Goal: Information Seeking & Learning: Learn about a topic

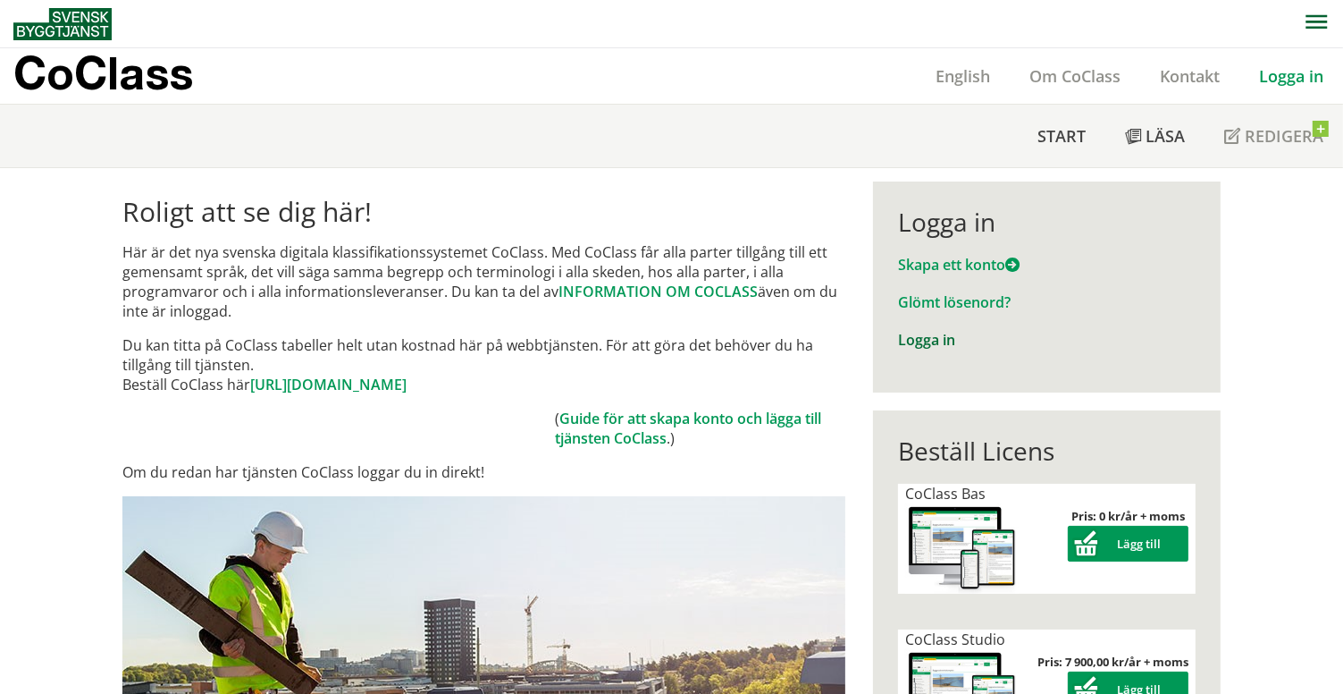
click at [930, 339] on link "Logga in" at bounding box center [926, 340] width 57 height 20
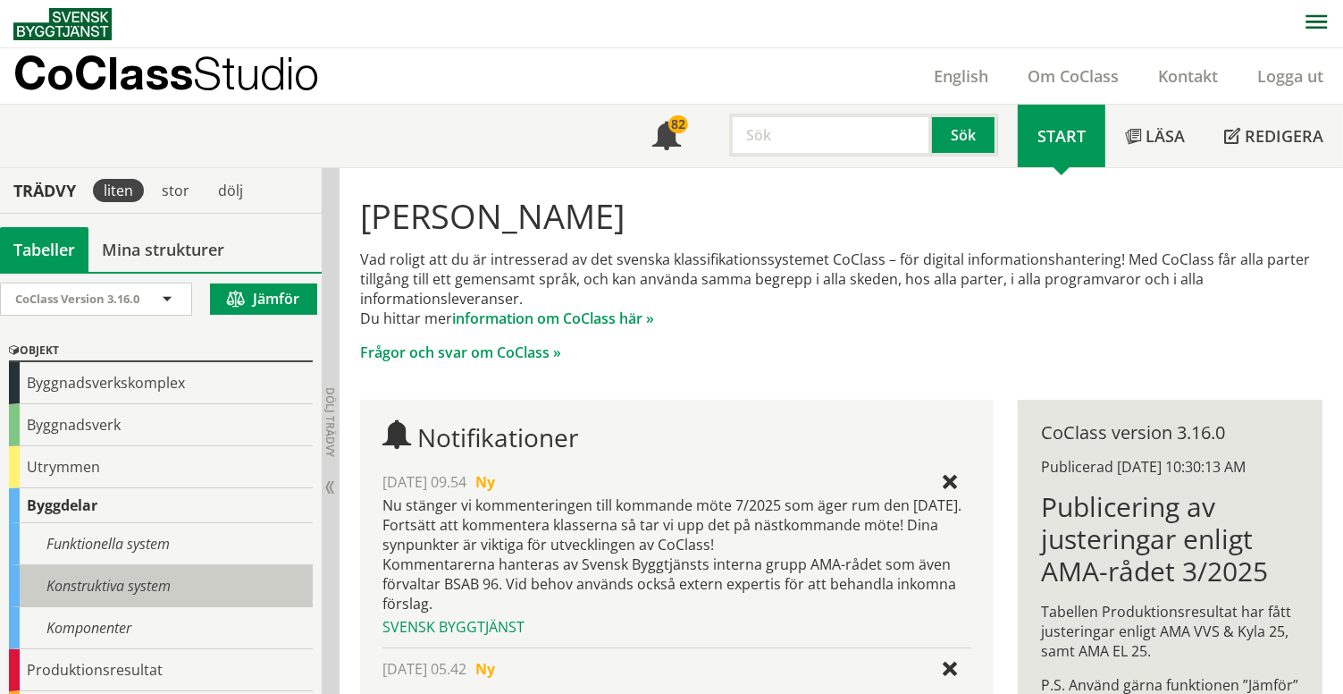
click at [91, 585] on div "Konstruktiva system" at bounding box center [161, 586] width 304 height 42
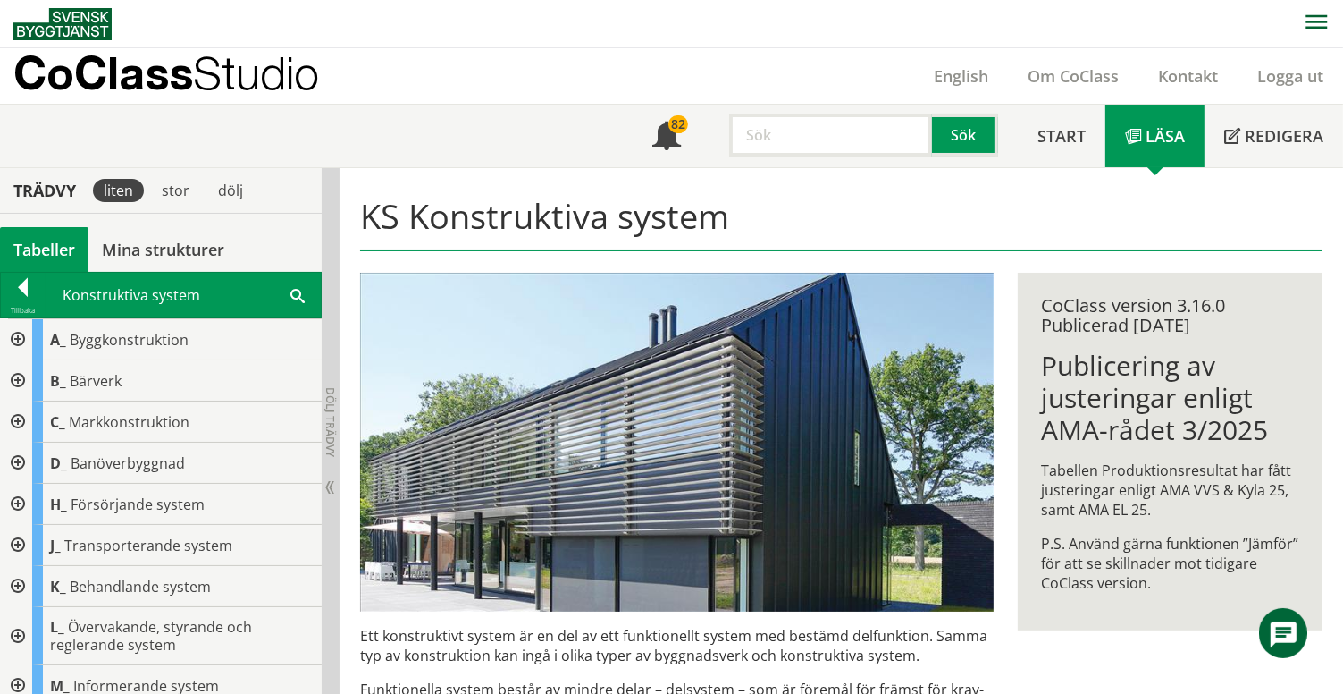
click at [16, 341] on div at bounding box center [16, 339] width 32 height 41
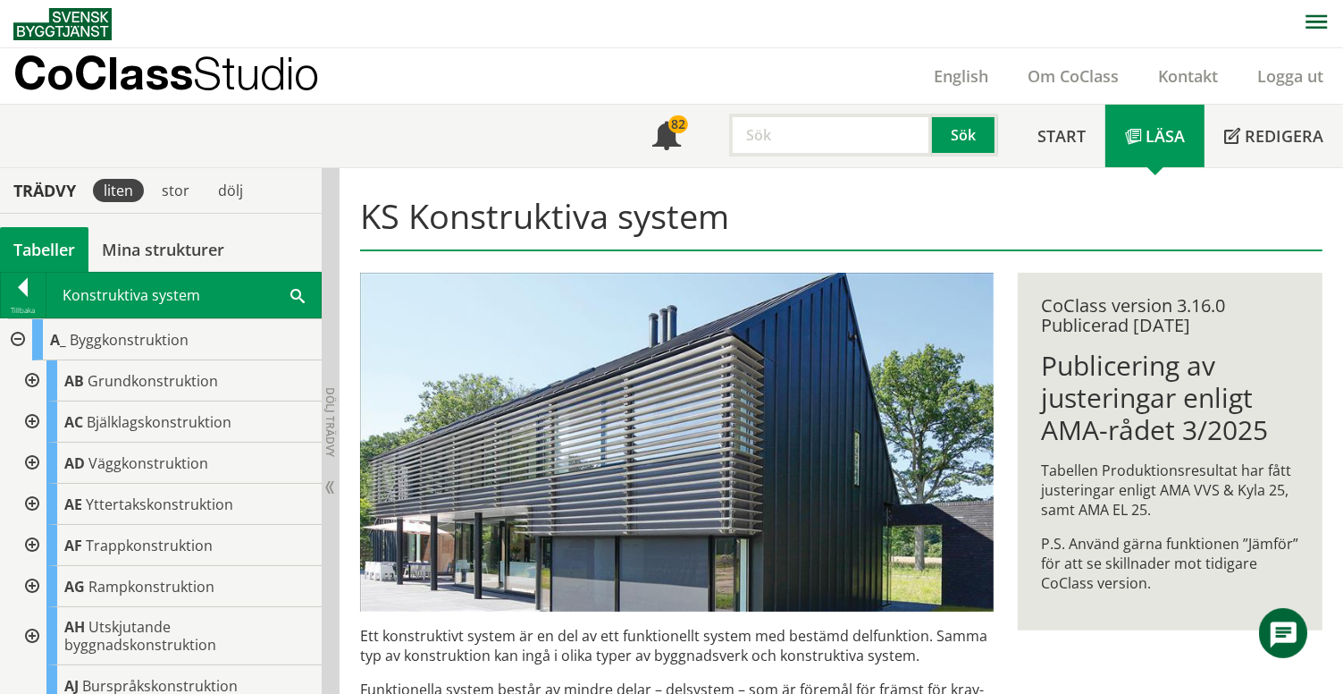
click at [16, 339] on div at bounding box center [16, 339] width 32 height 41
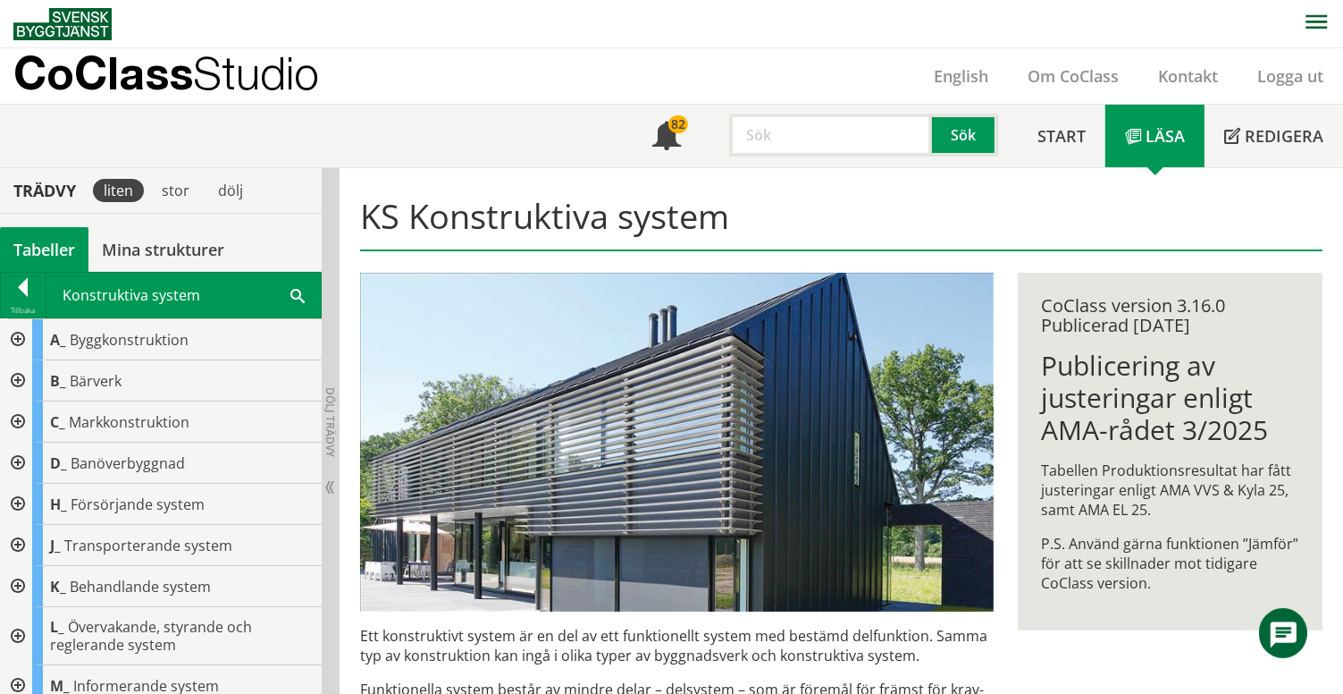
click at [19, 379] on div at bounding box center [16, 380] width 32 height 41
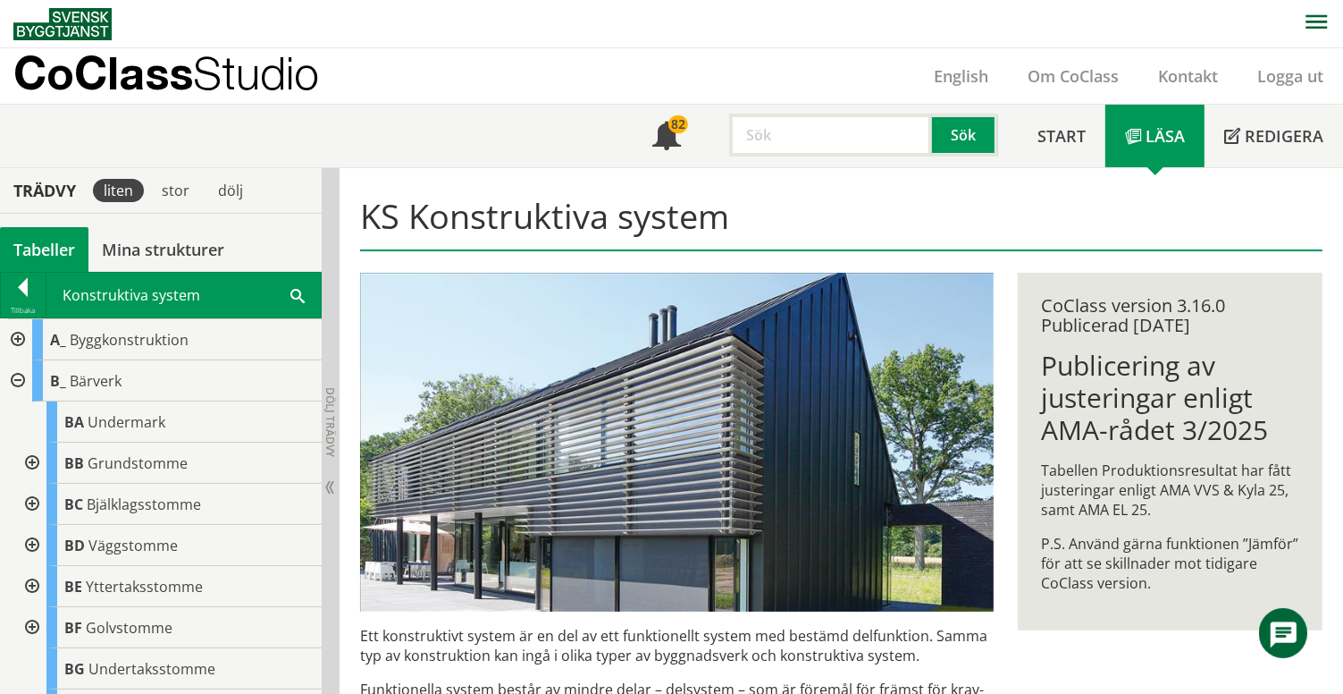
click at [15, 381] on div at bounding box center [16, 380] width 32 height 41
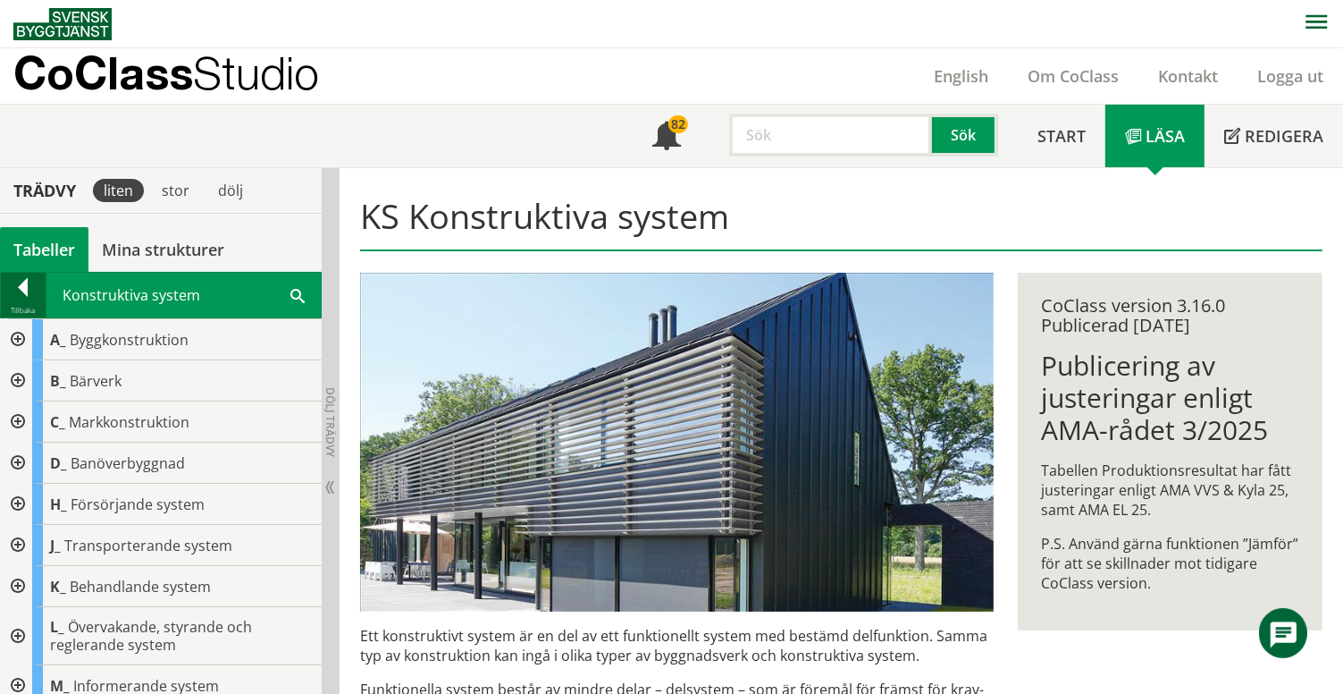
click at [21, 294] on div at bounding box center [23, 290] width 45 height 25
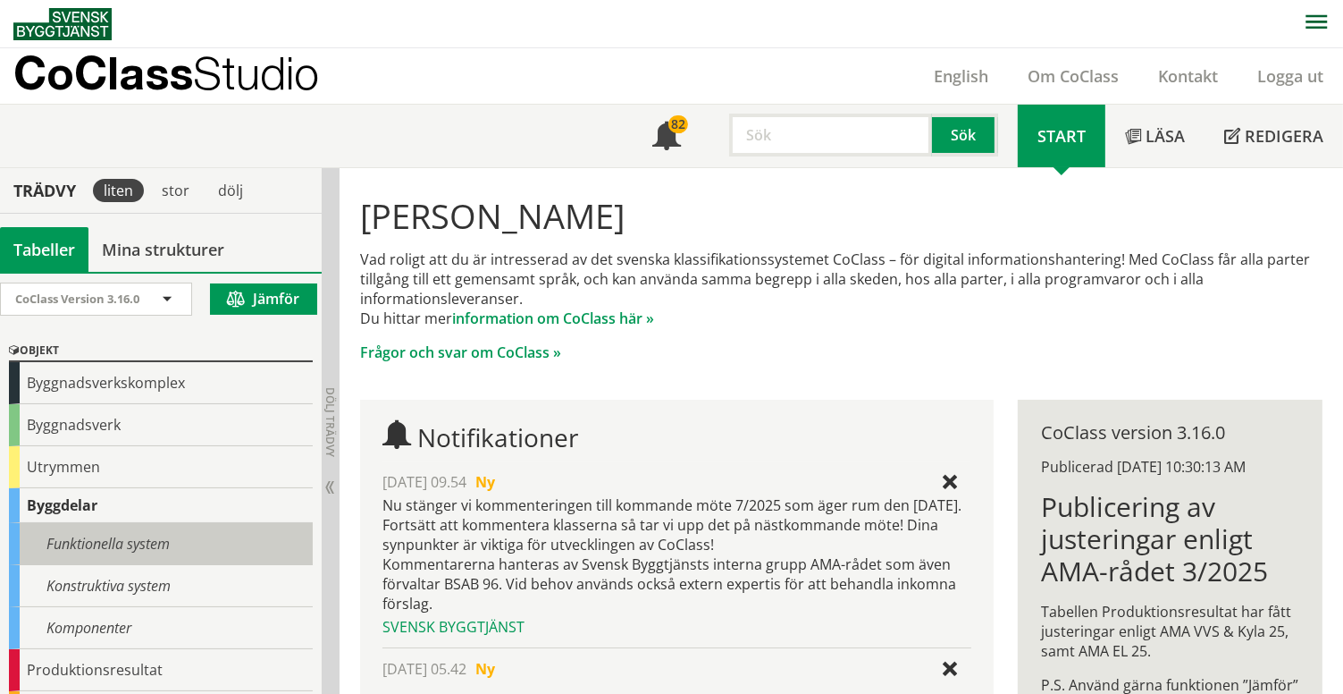
click at [97, 533] on div "Funktionella system" at bounding box center [161, 544] width 304 height 42
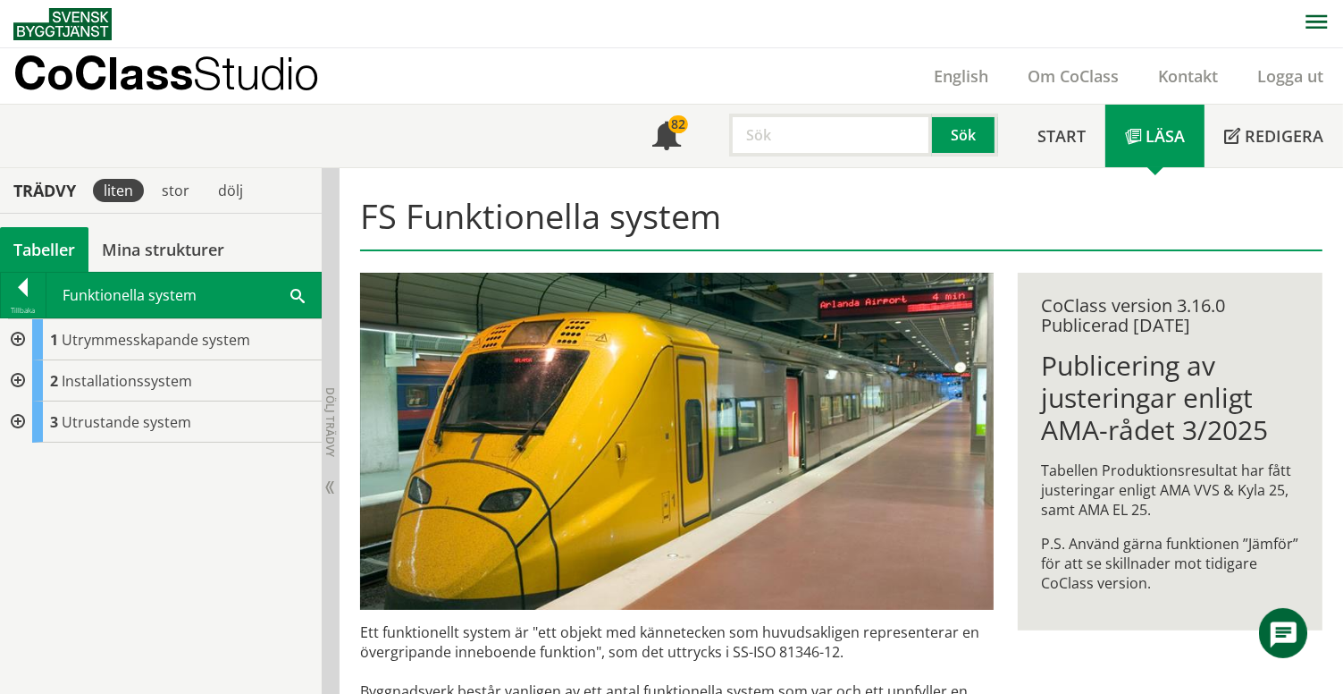
click at [14, 336] on div at bounding box center [16, 339] width 32 height 41
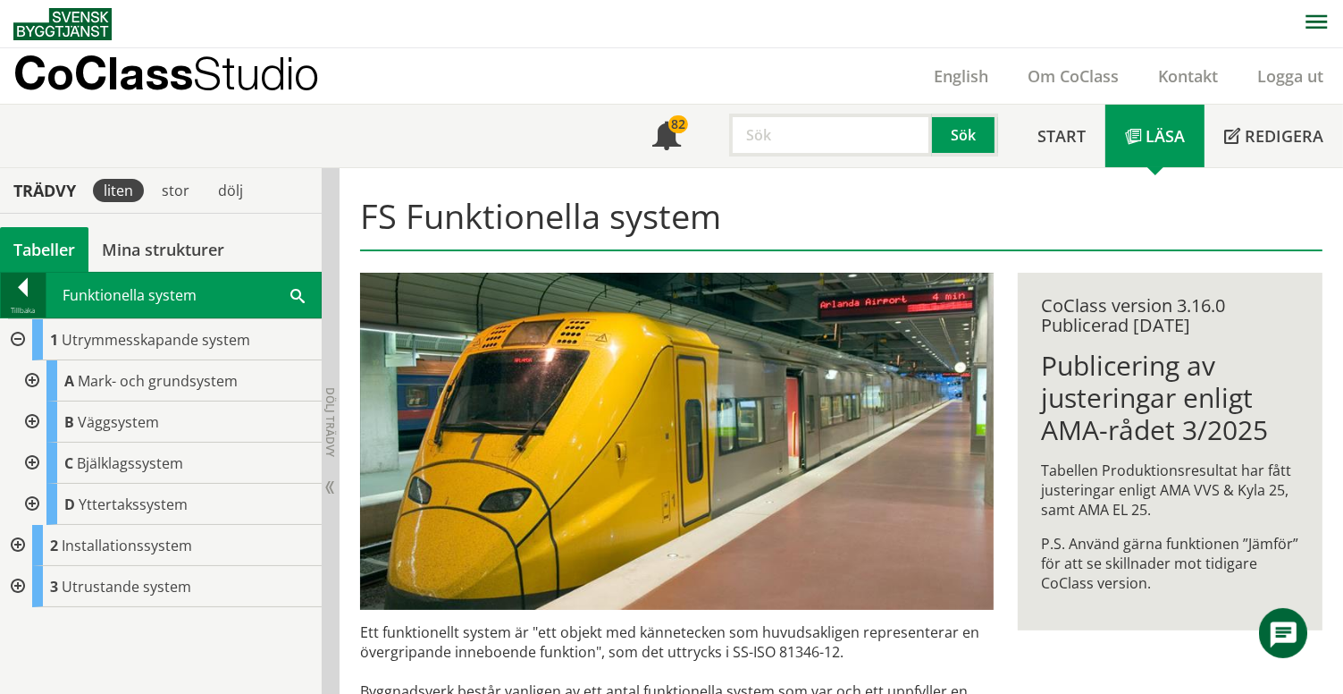
click at [29, 290] on div at bounding box center [23, 290] width 45 height 25
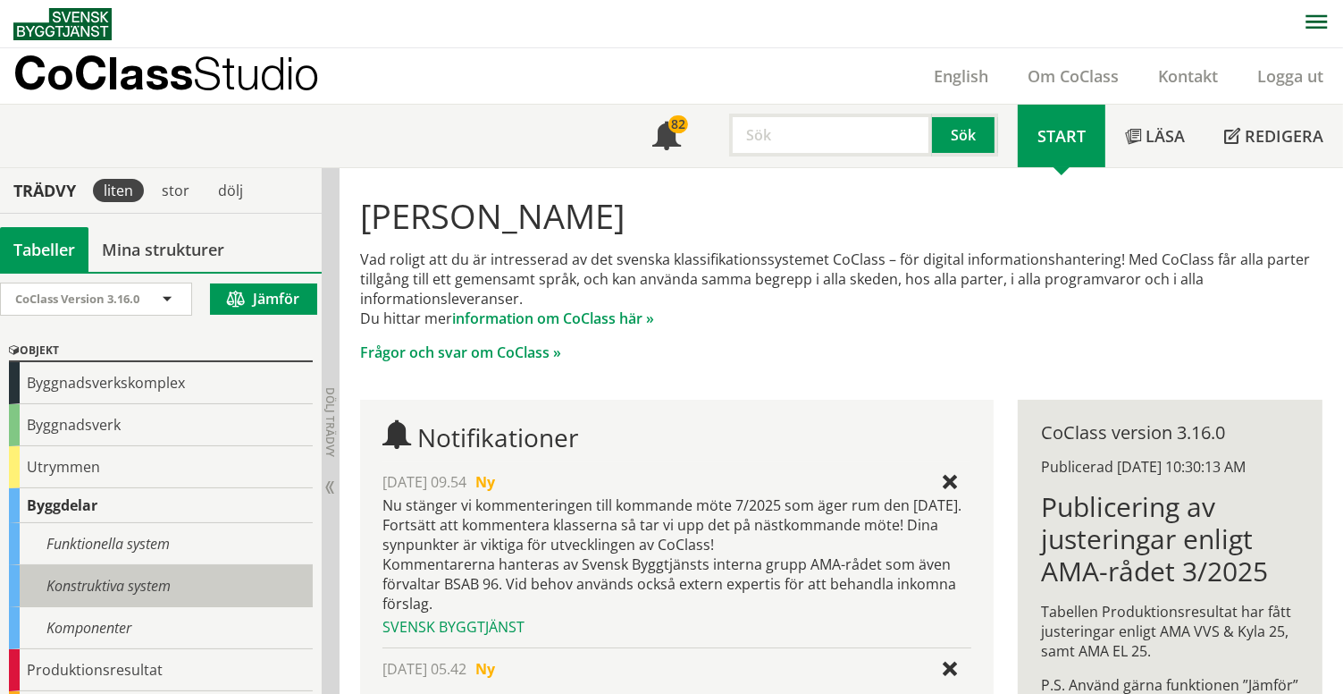
click at [82, 580] on div "Konstruktiva system" at bounding box center [161, 586] width 304 height 42
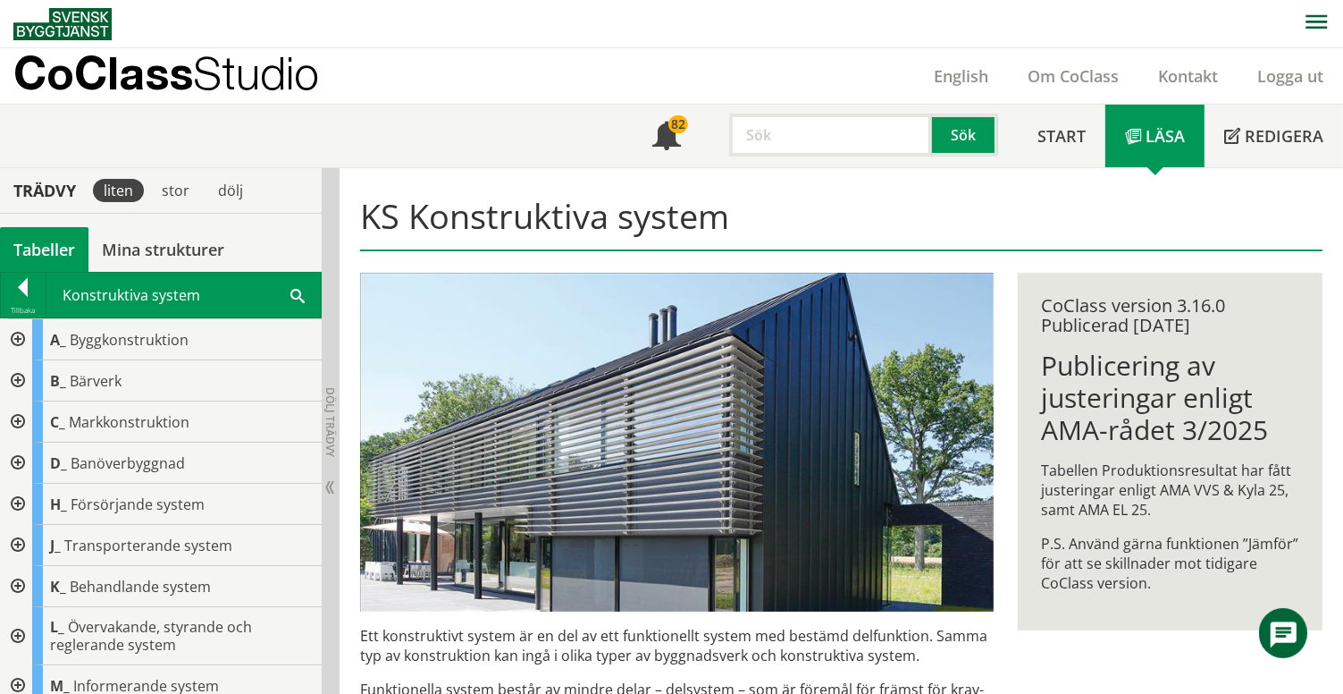
click at [15, 339] on div at bounding box center [16, 339] width 32 height 41
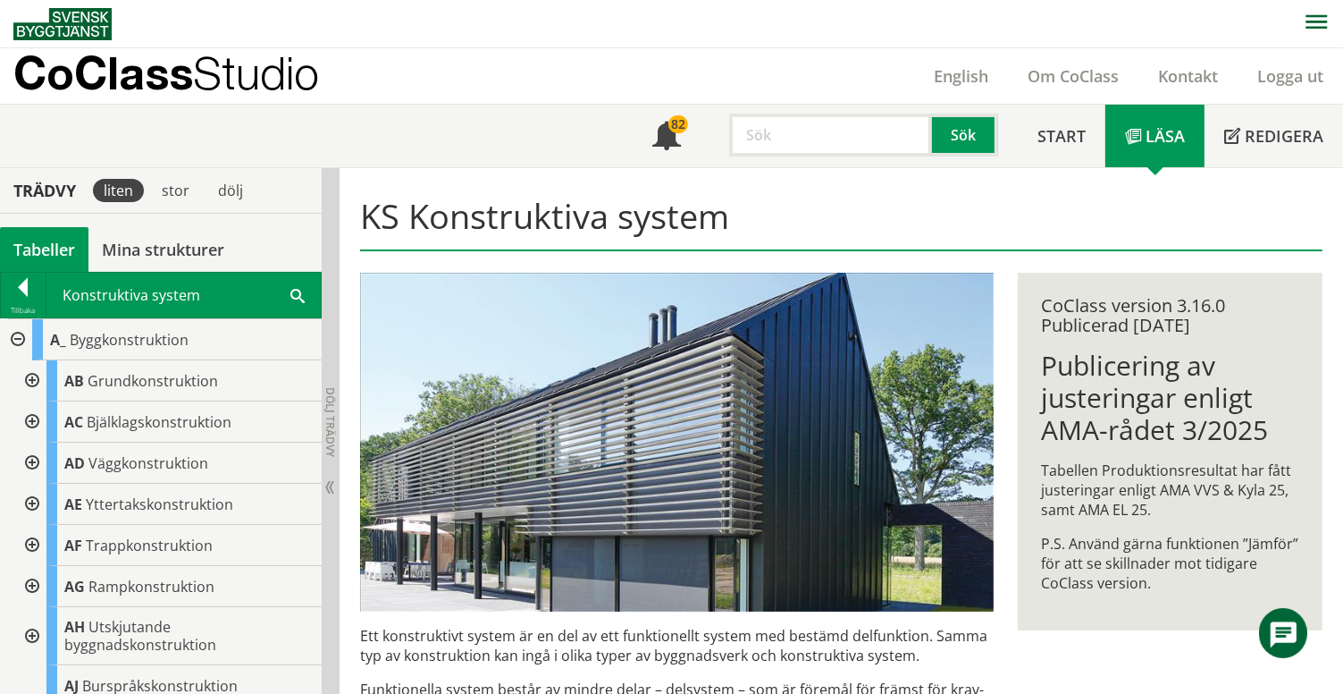
click at [21, 339] on div at bounding box center [16, 339] width 32 height 41
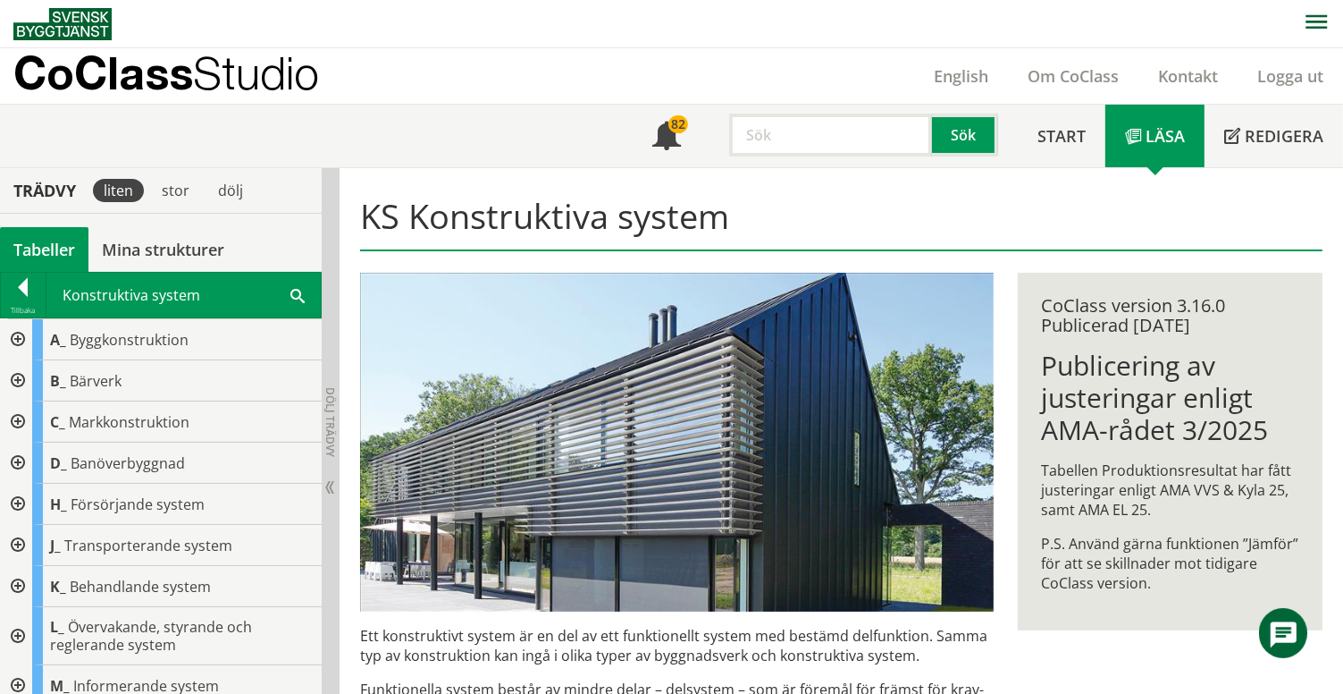
click at [14, 378] on div at bounding box center [16, 380] width 32 height 41
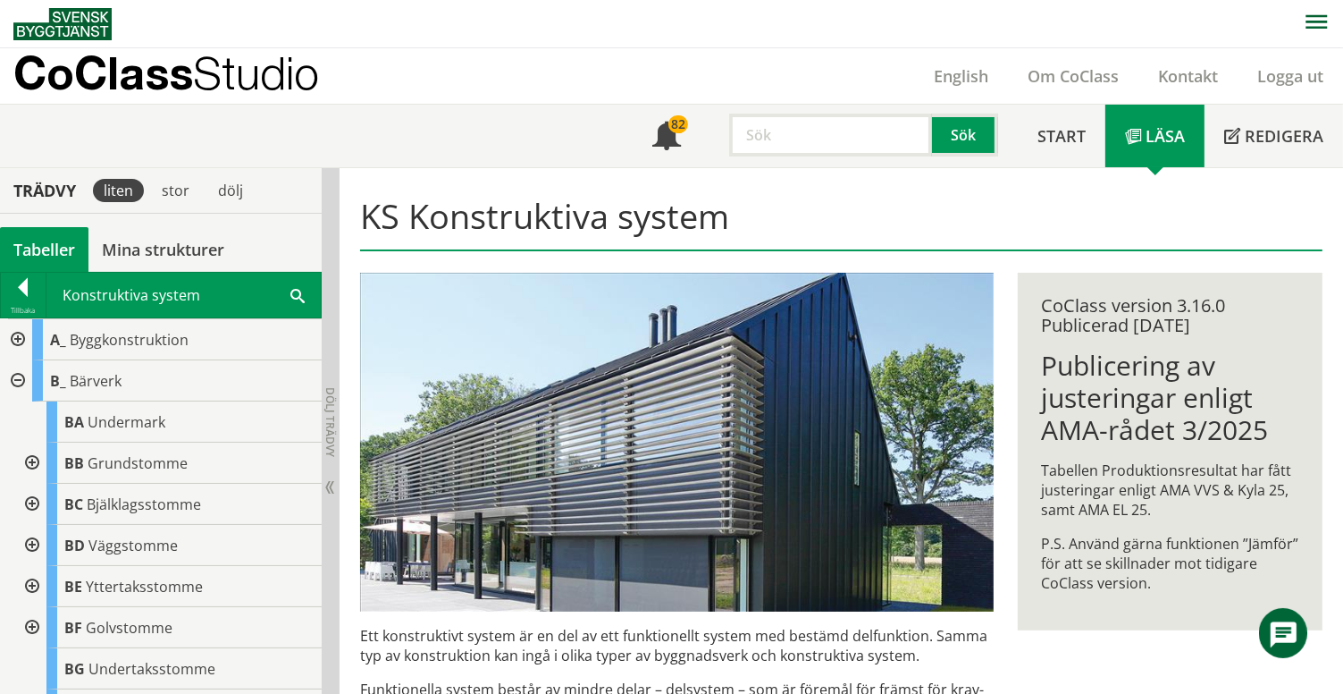
click at [15, 339] on div at bounding box center [16, 339] width 32 height 41
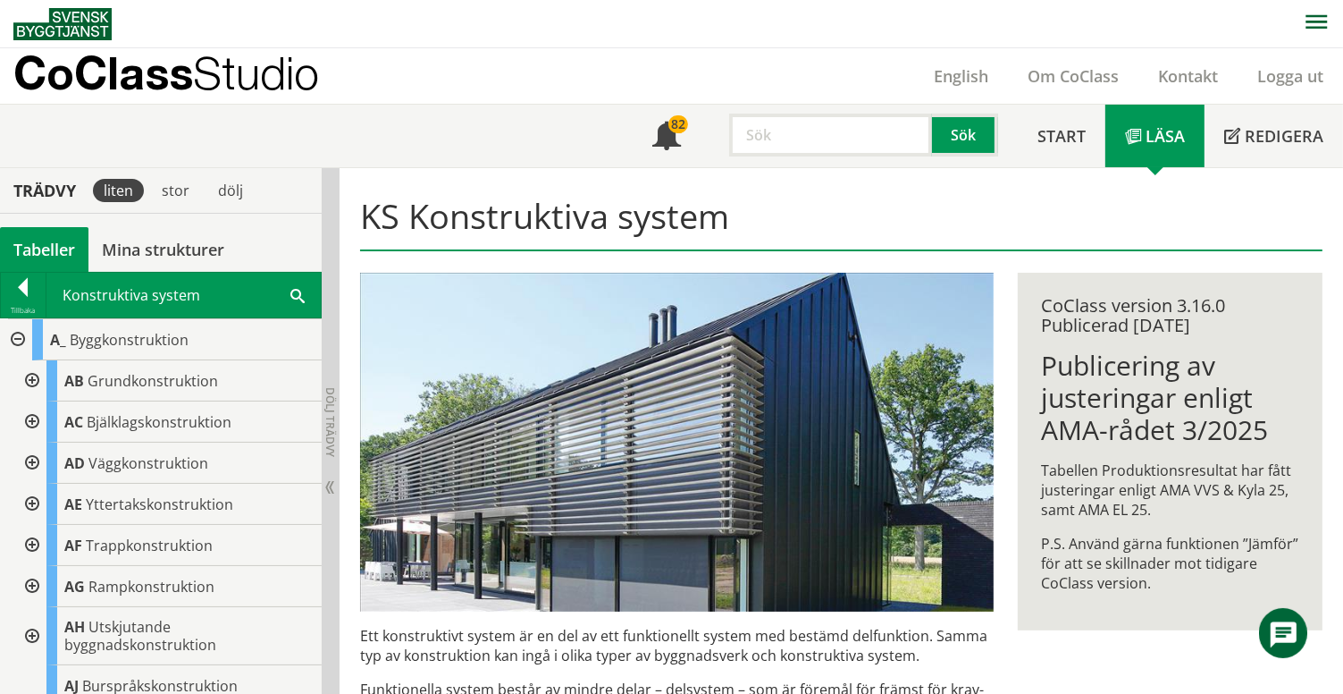
click at [17, 337] on div at bounding box center [16, 339] width 32 height 41
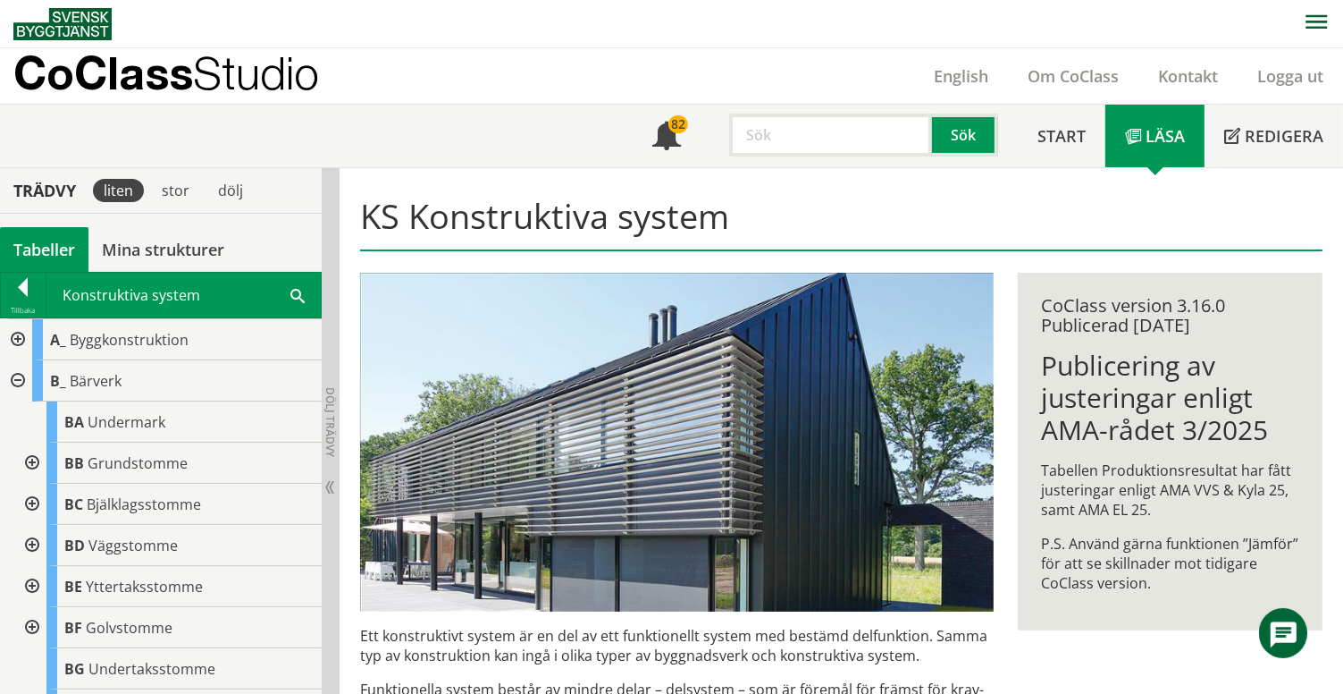
click at [19, 380] on div at bounding box center [16, 380] width 32 height 41
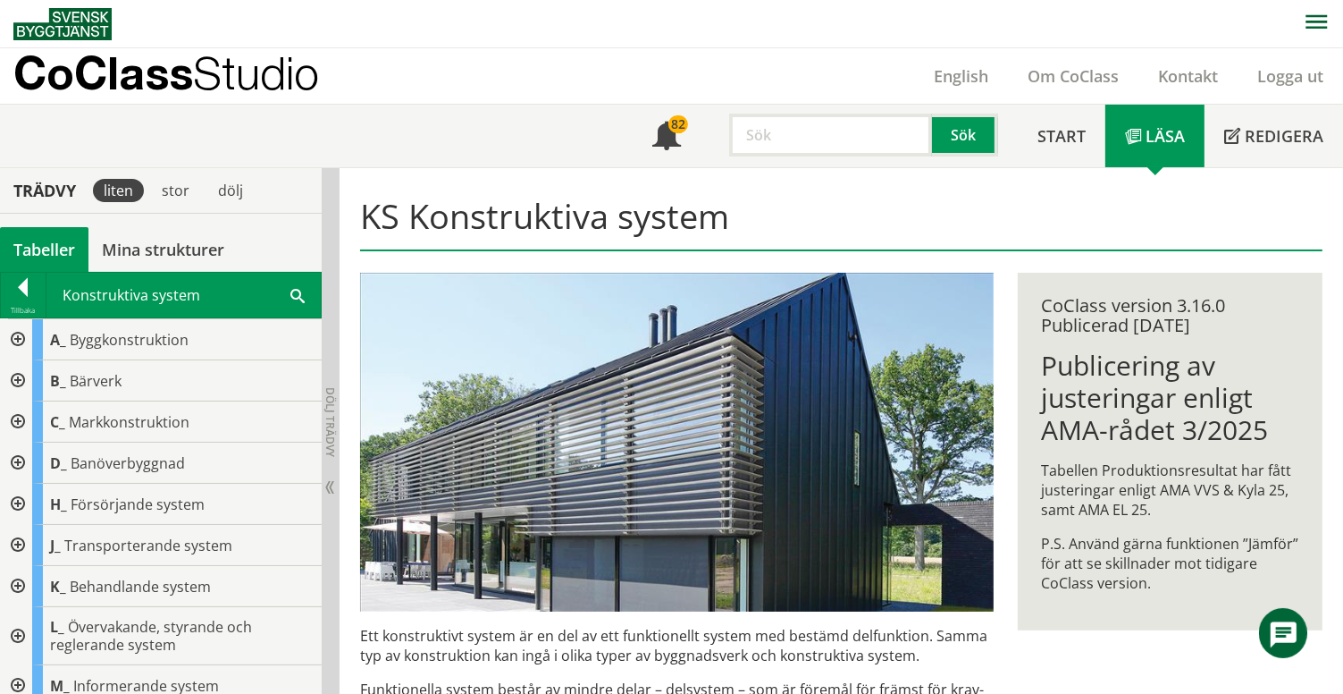
click at [18, 376] on div at bounding box center [16, 380] width 32 height 41
